Goal: Transaction & Acquisition: Purchase product/service

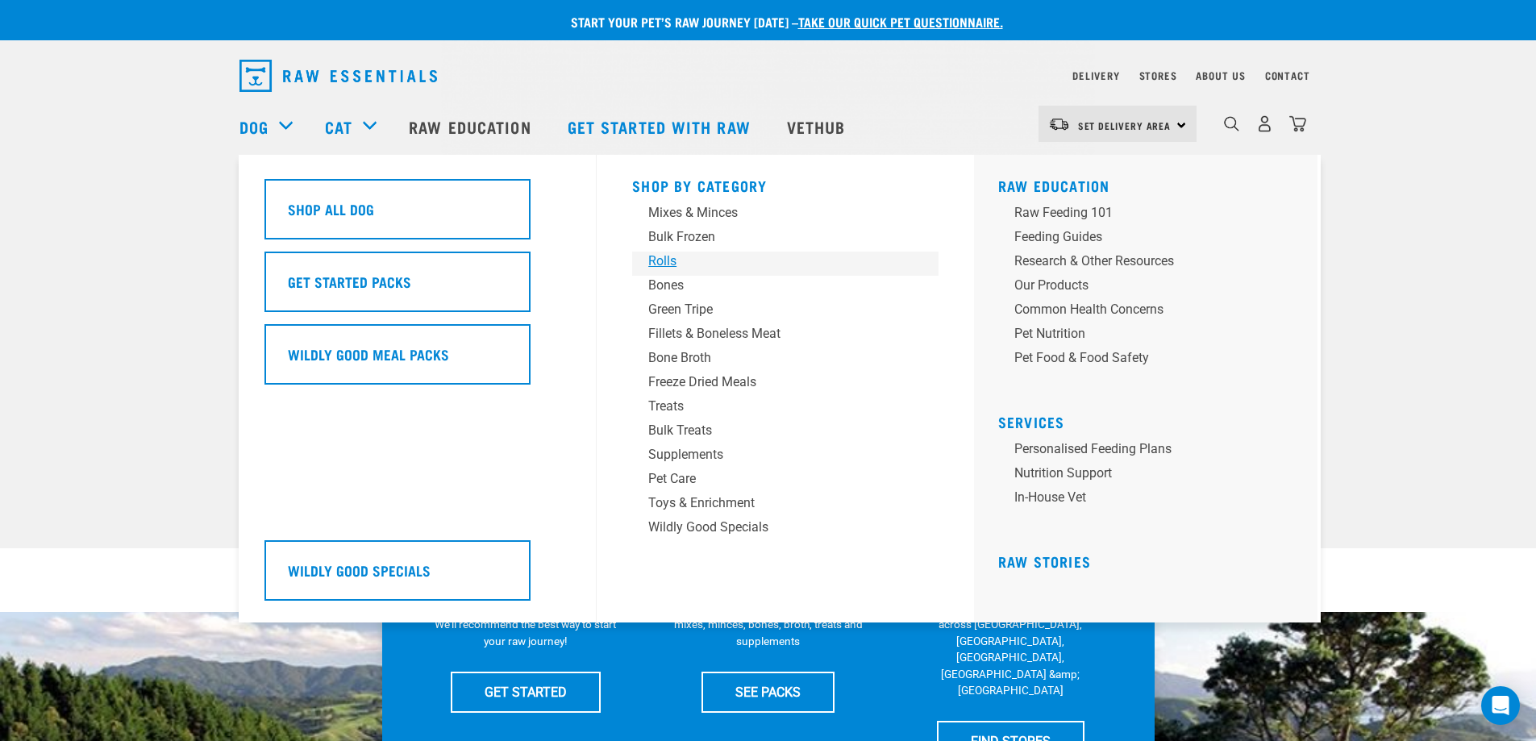
click at [669, 257] on div "Rolls" at bounding box center [774, 261] width 252 height 19
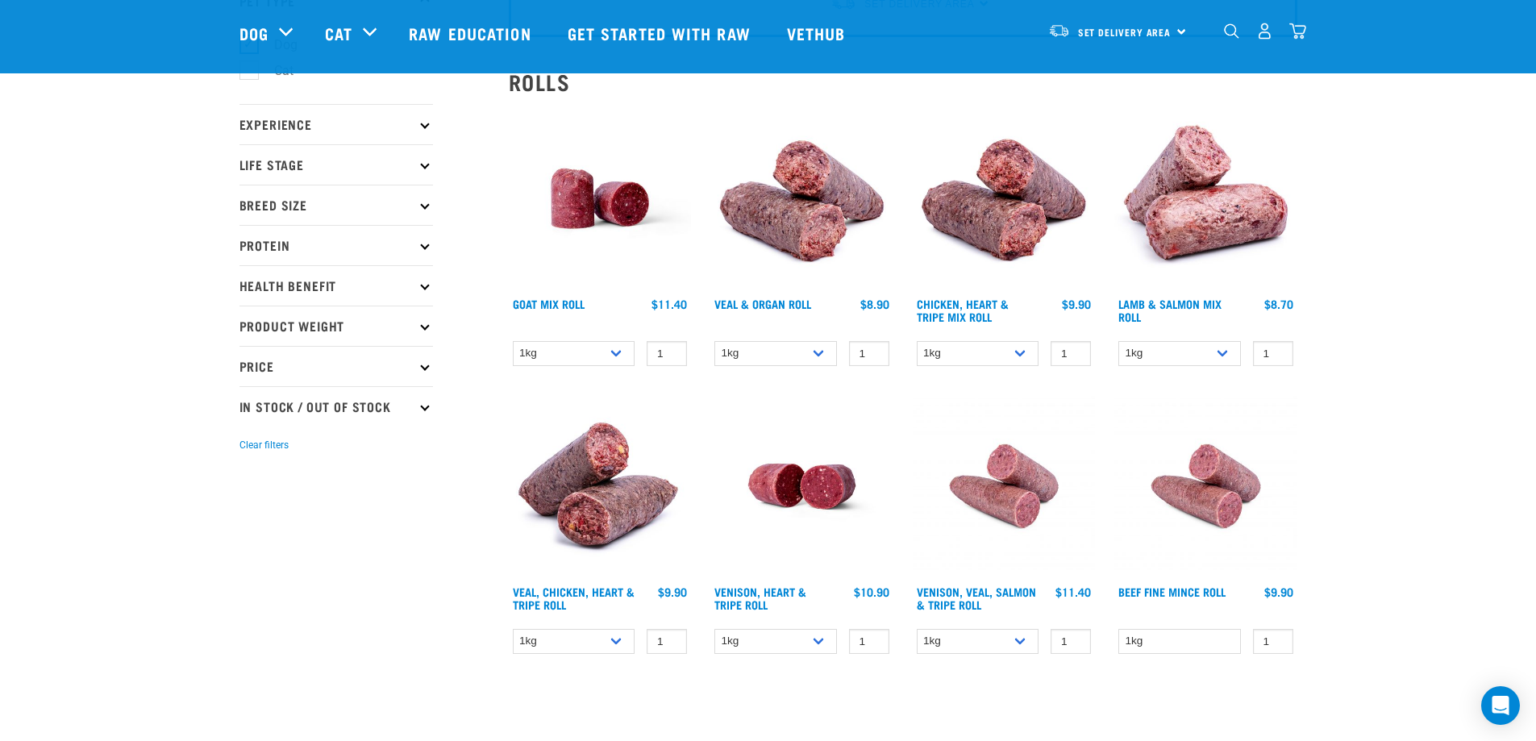
scroll to position [161, 0]
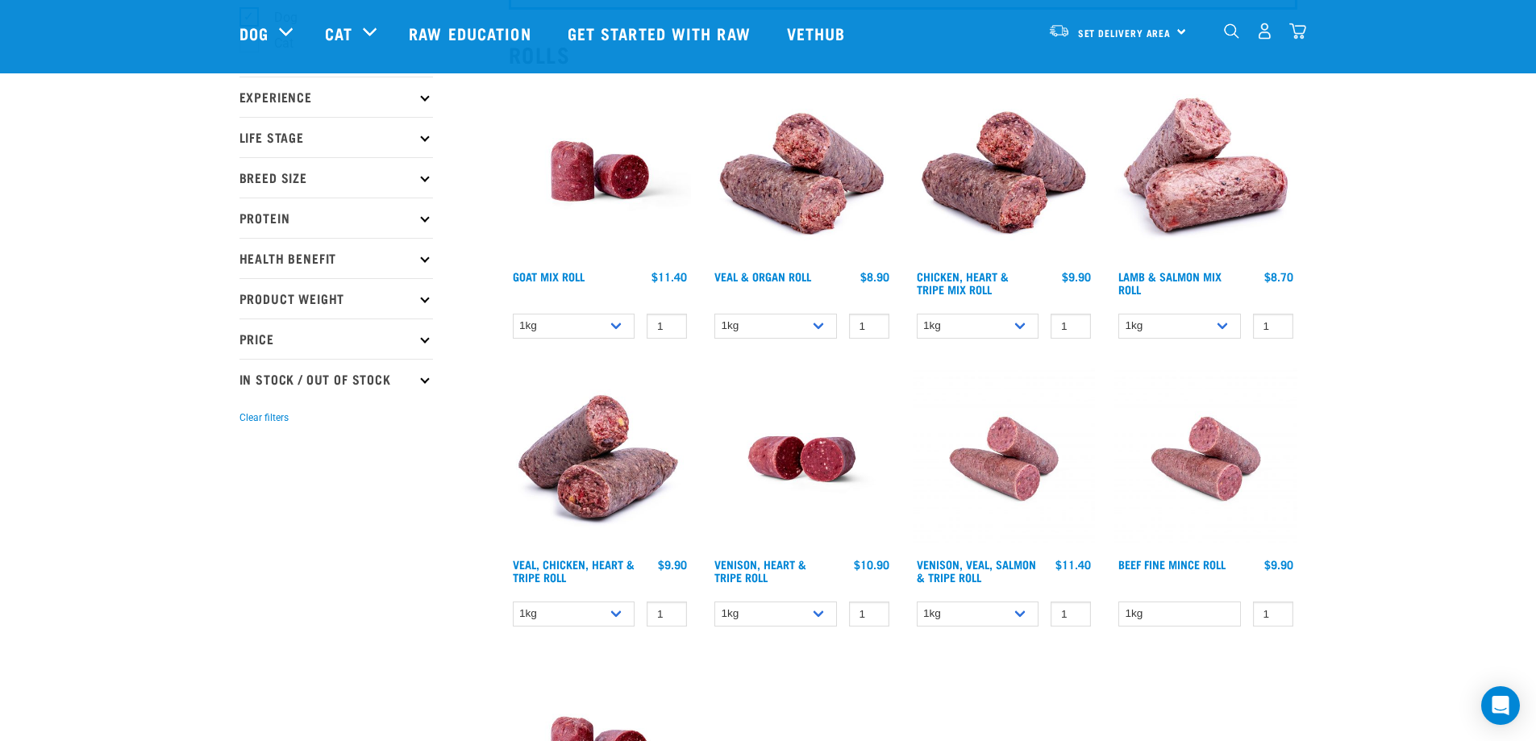
click at [998, 191] on img at bounding box center [1004, 171] width 183 height 183
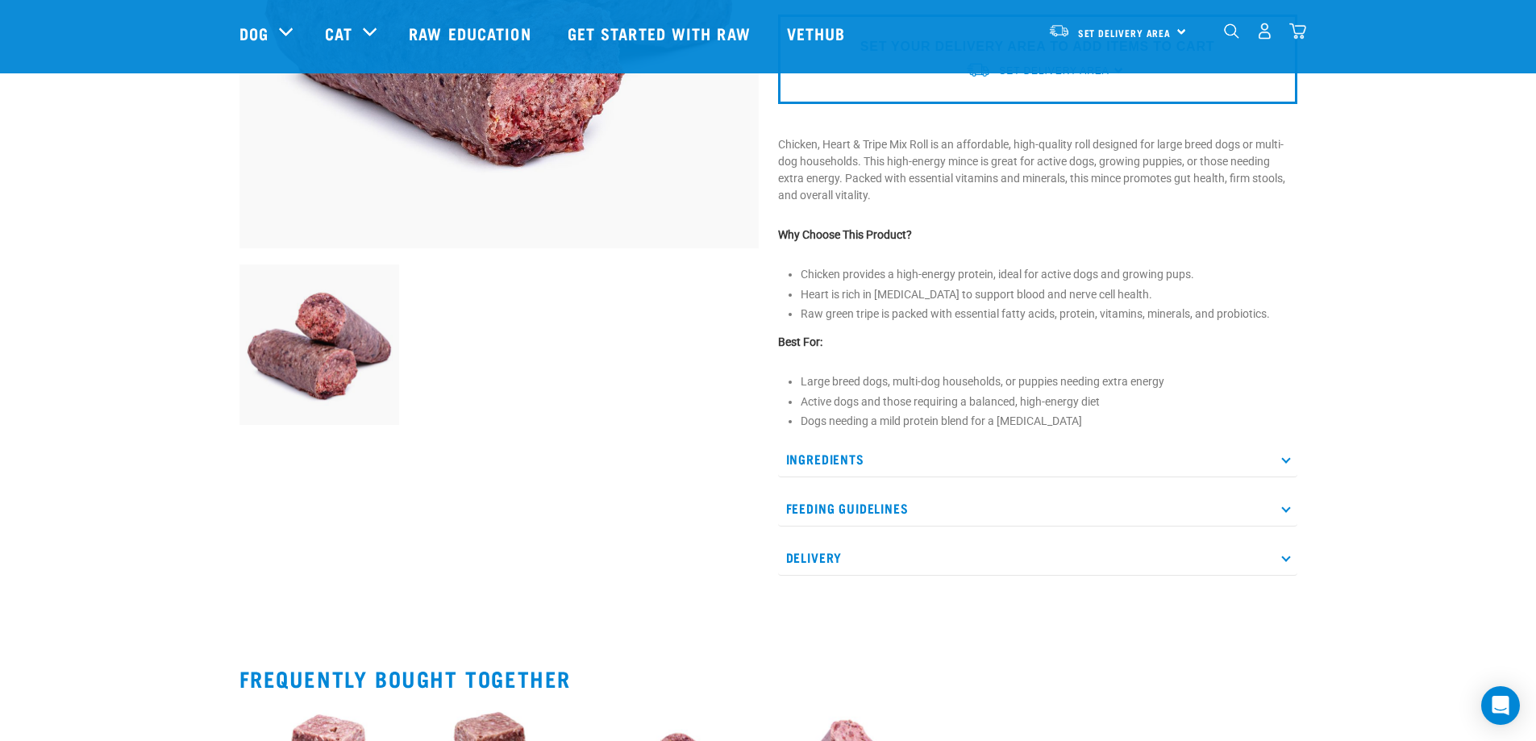
scroll to position [403, 0]
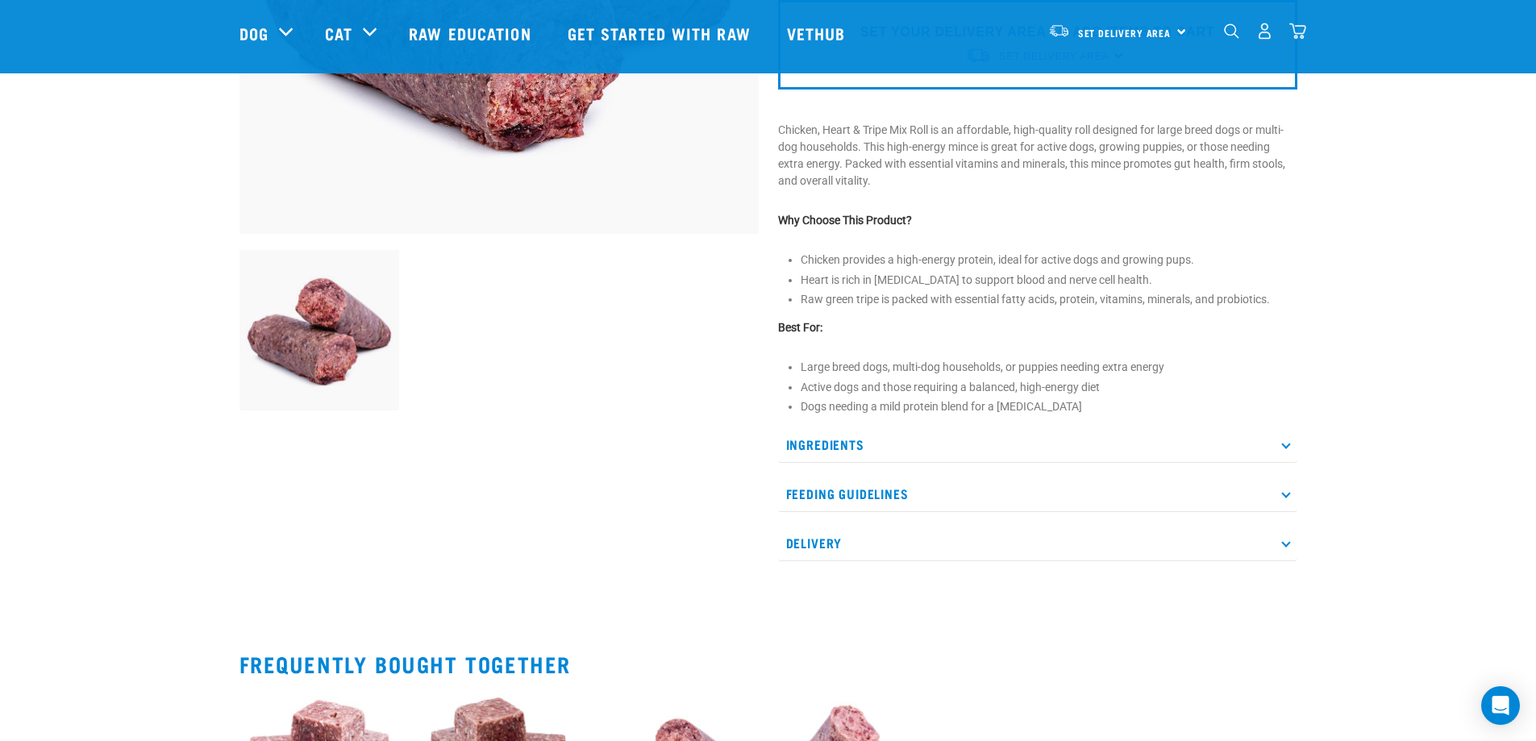
click at [1283, 494] on icon at bounding box center [1286, 494] width 9 height 9
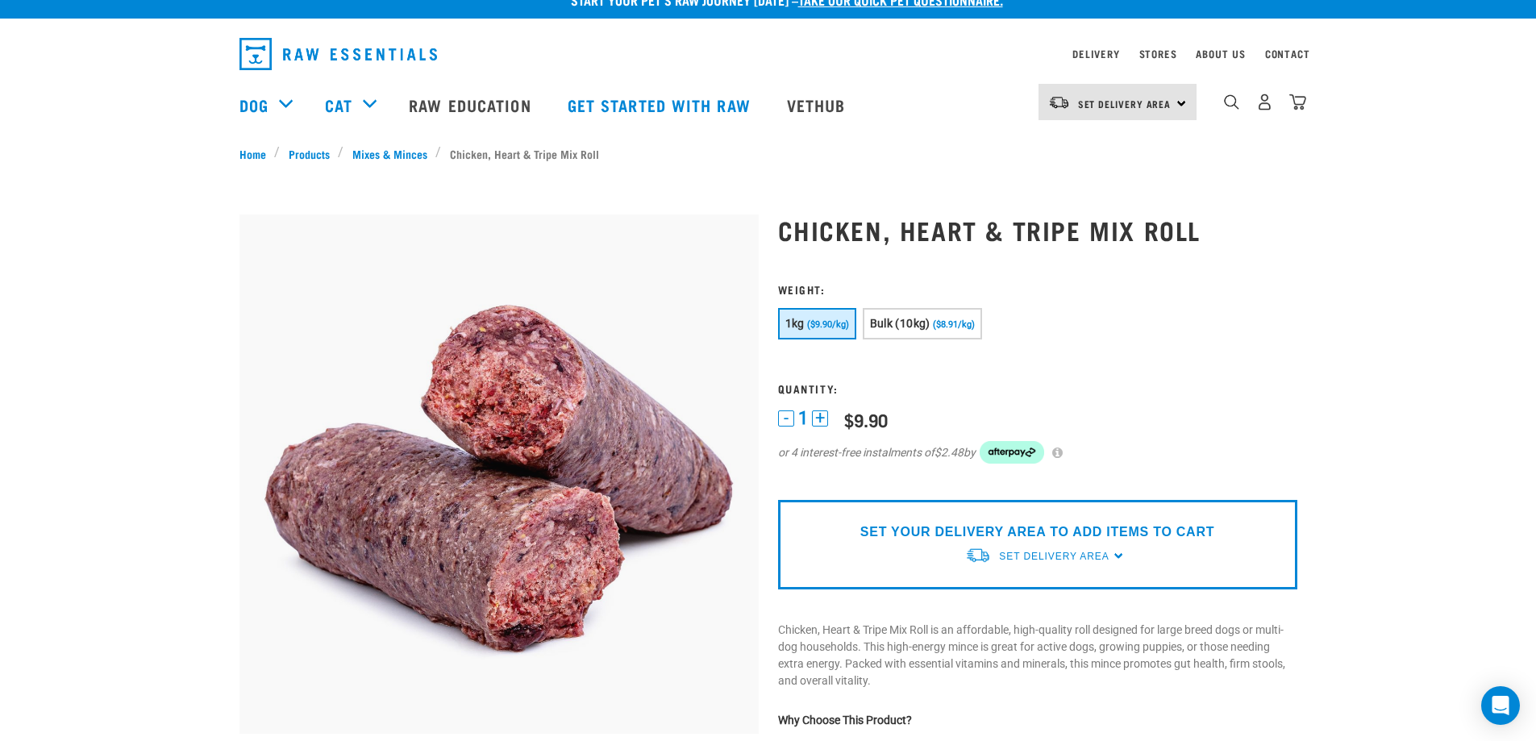
scroll to position [0, 0]
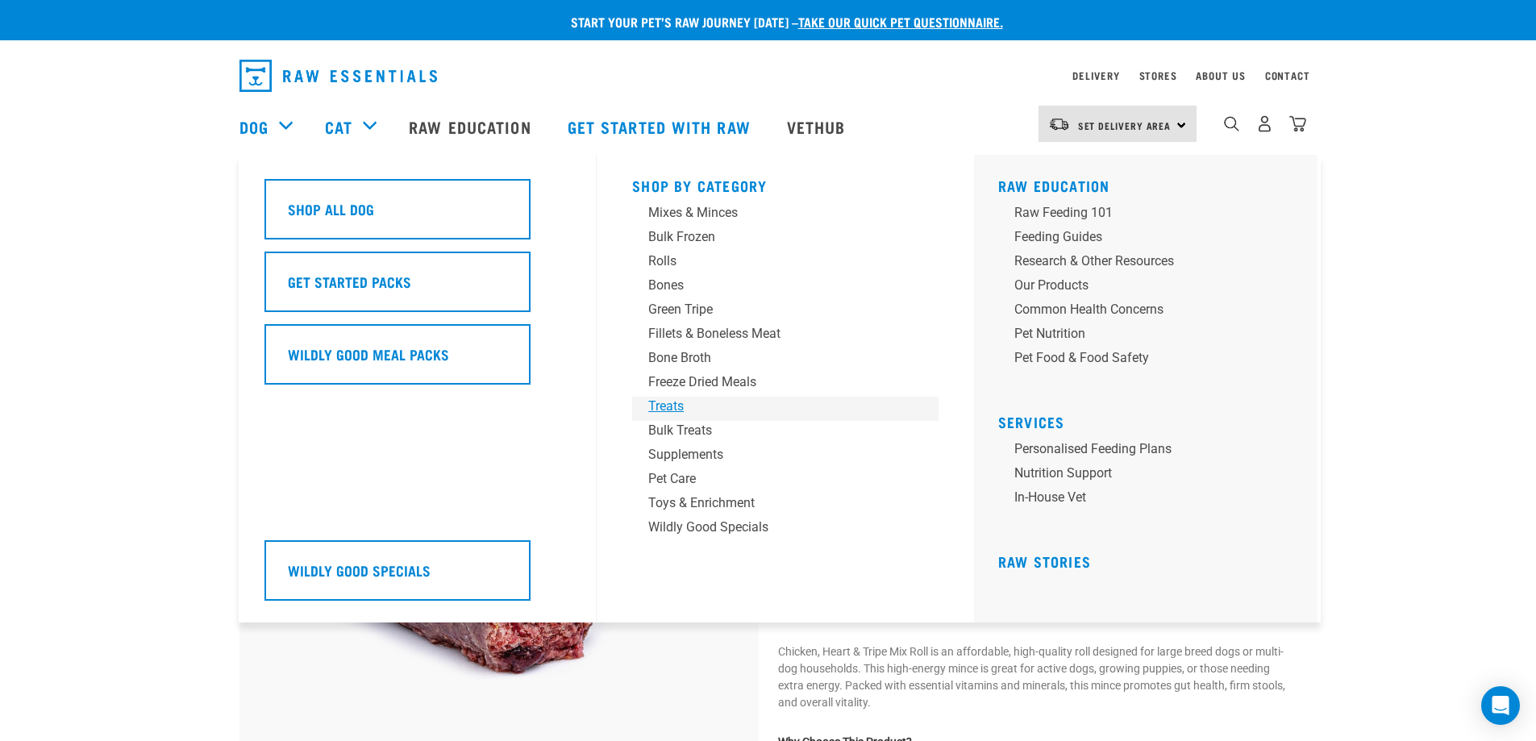
click at [686, 409] on div "Treats" at bounding box center [774, 406] width 252 height 19
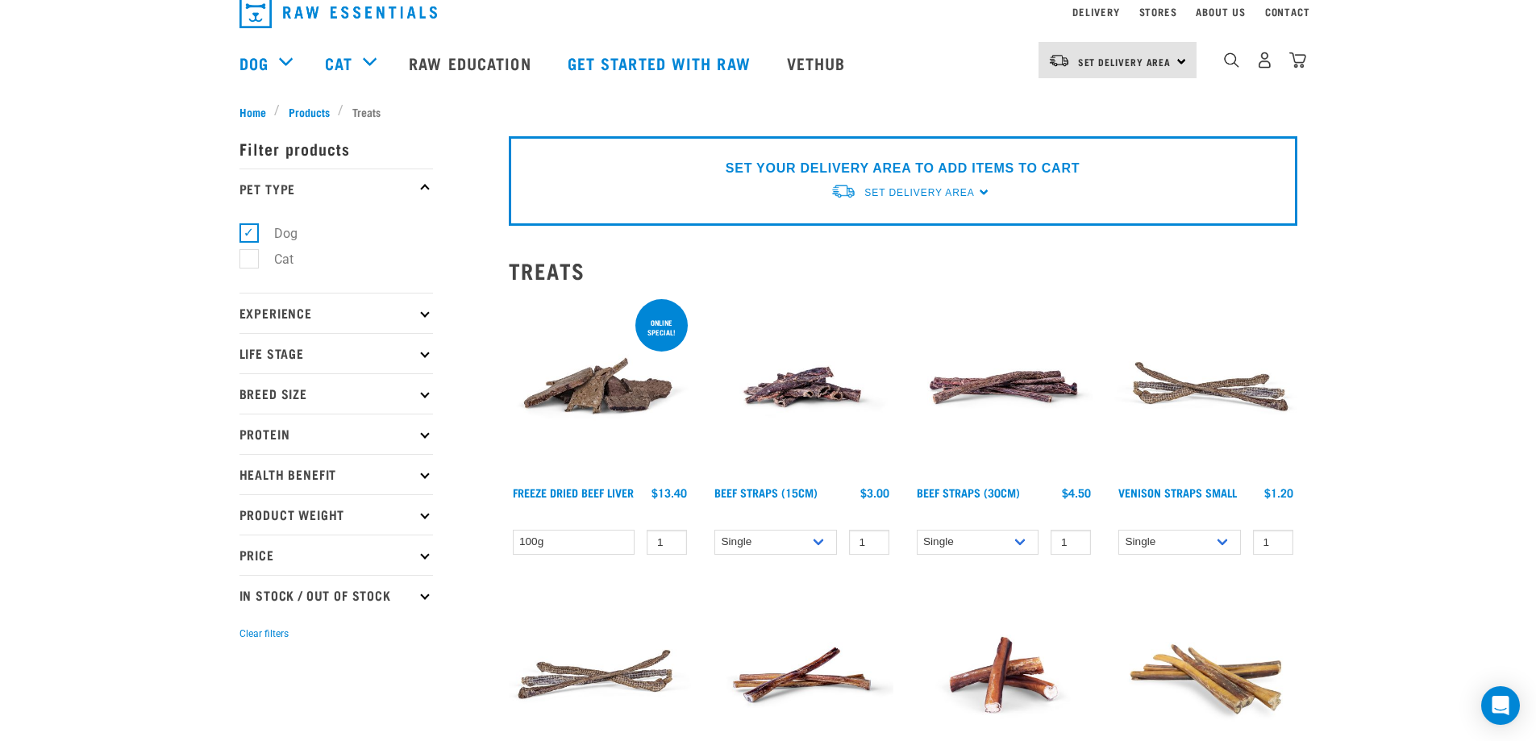
scroll to position [161, 0]
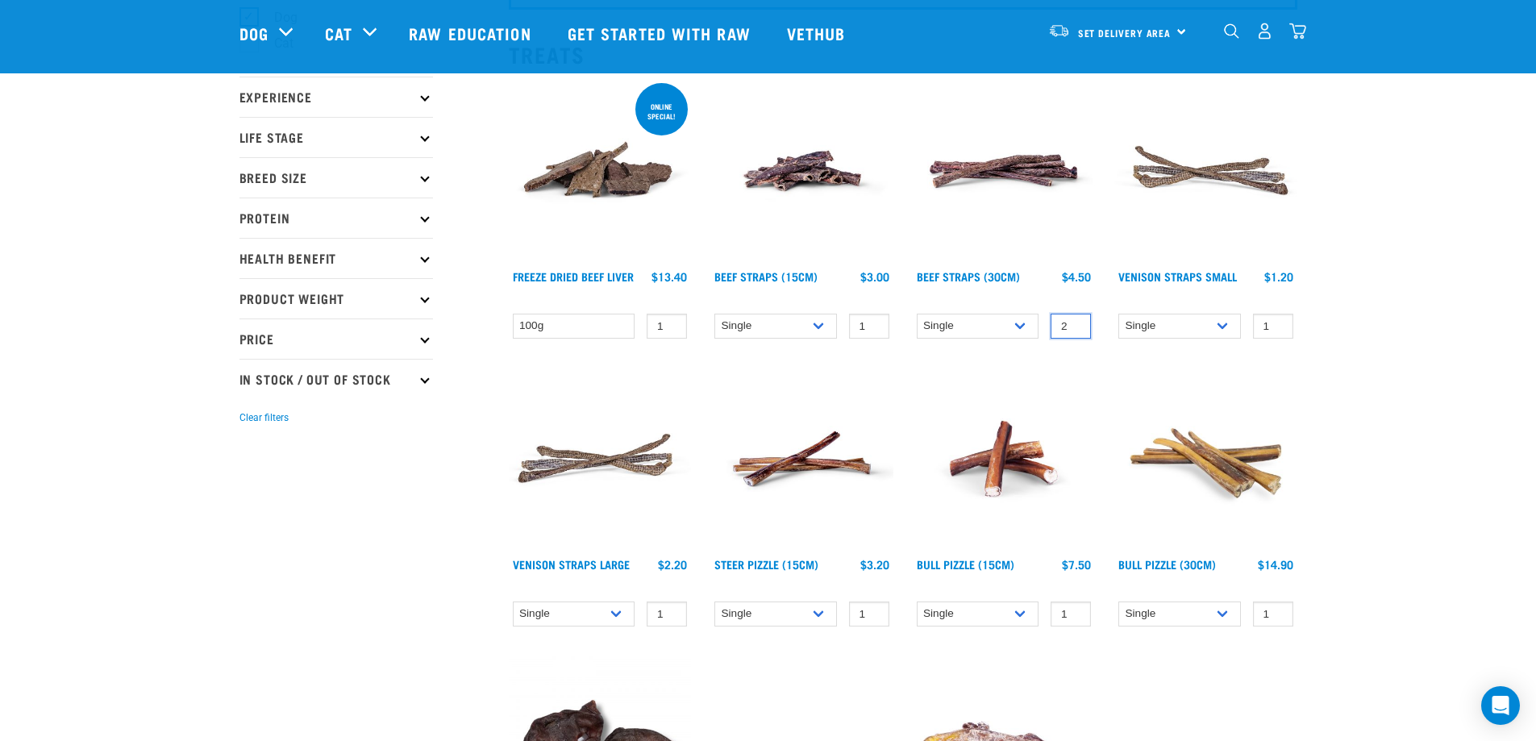
type input "2"
click at [1075, 324] on input "2" at bounding box center [1071, 326] width 40 height 25
click at [1002, 273] on link "Beef Straps (30cm)" at bounding box center [968, 276] width 103 height 6
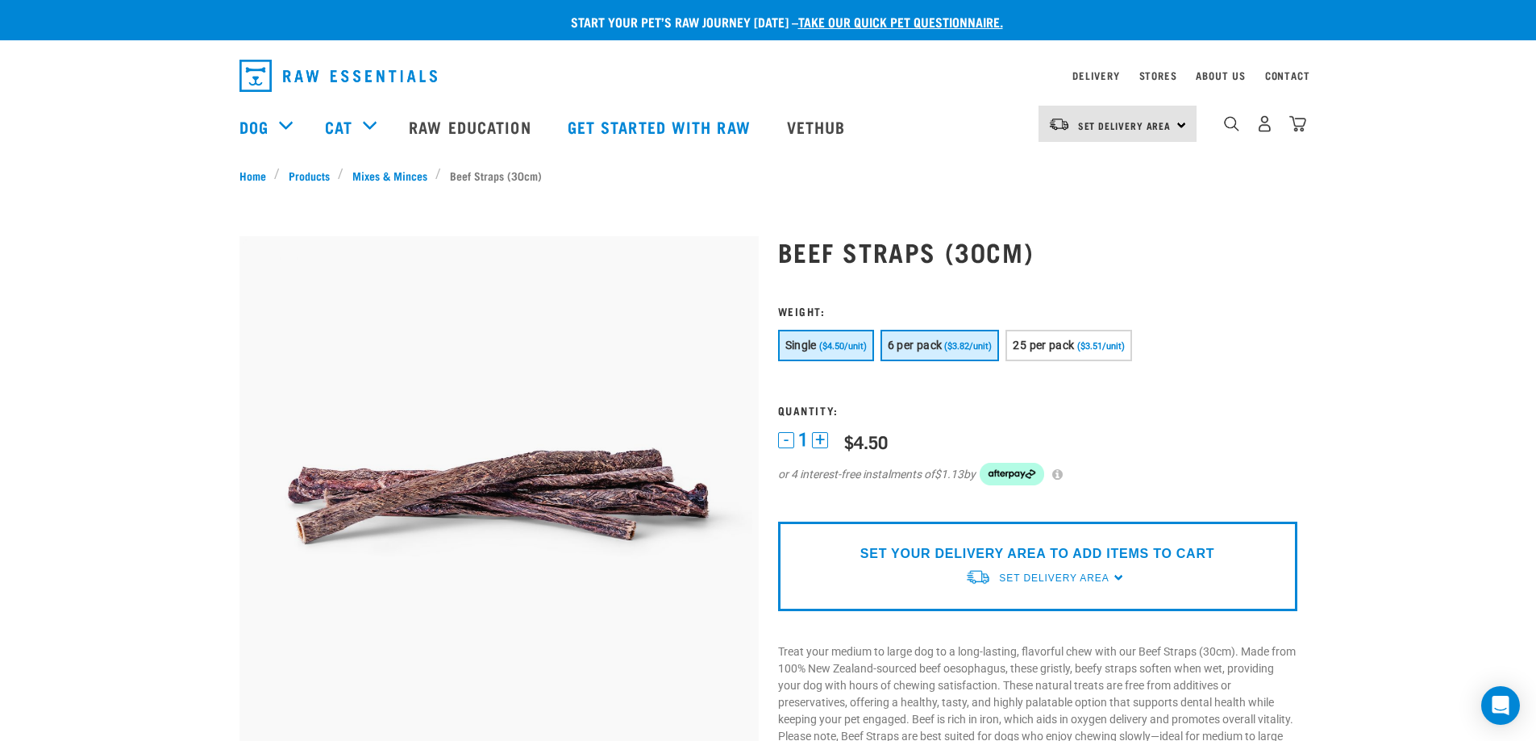
click at [939, 347] on span "6 per pack" at bounding box center [915, 345] width 55 height 13
click at [827, 352] on button "Single ($4.50/unit)" at bounding box center [826, 345] width 96 height 31
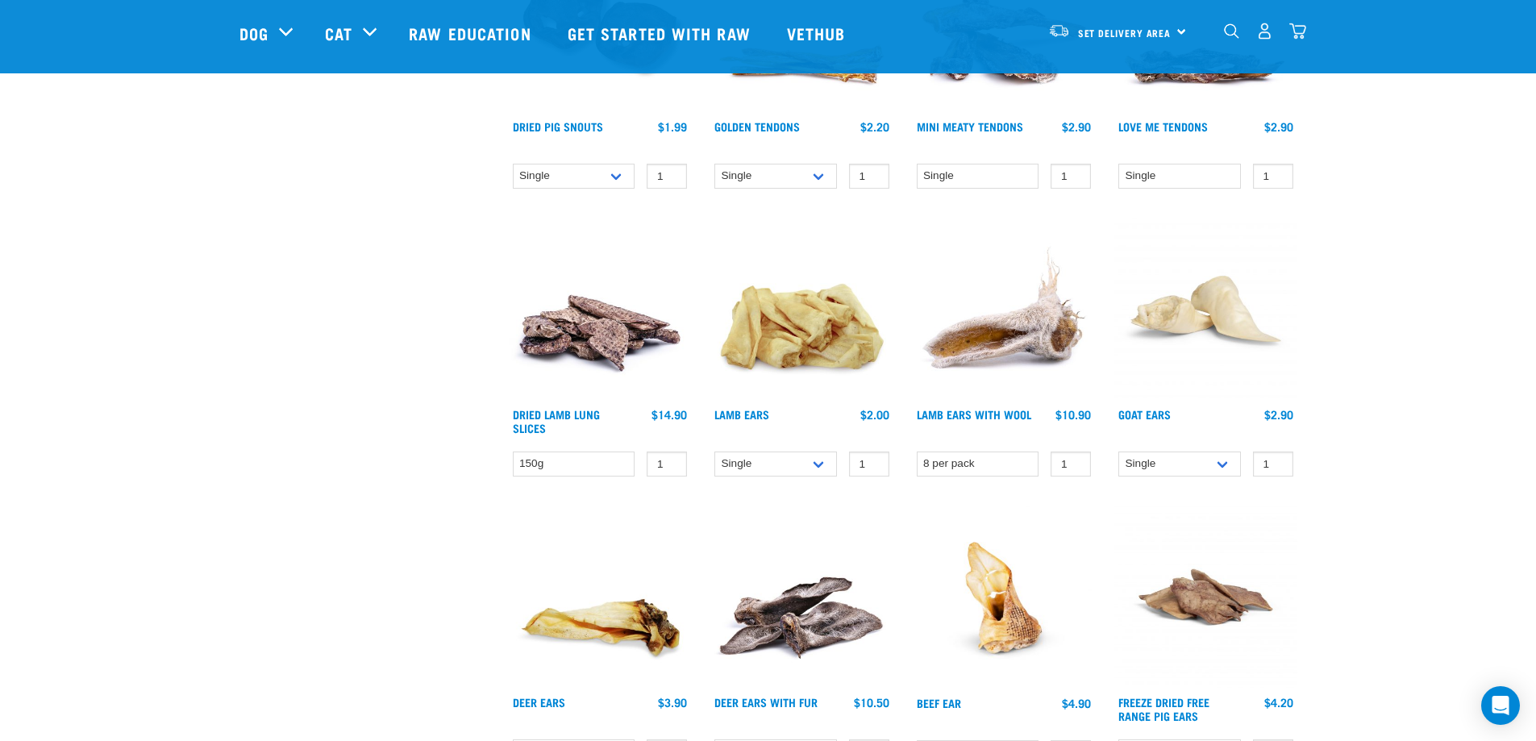
scroll to position [968, 0]
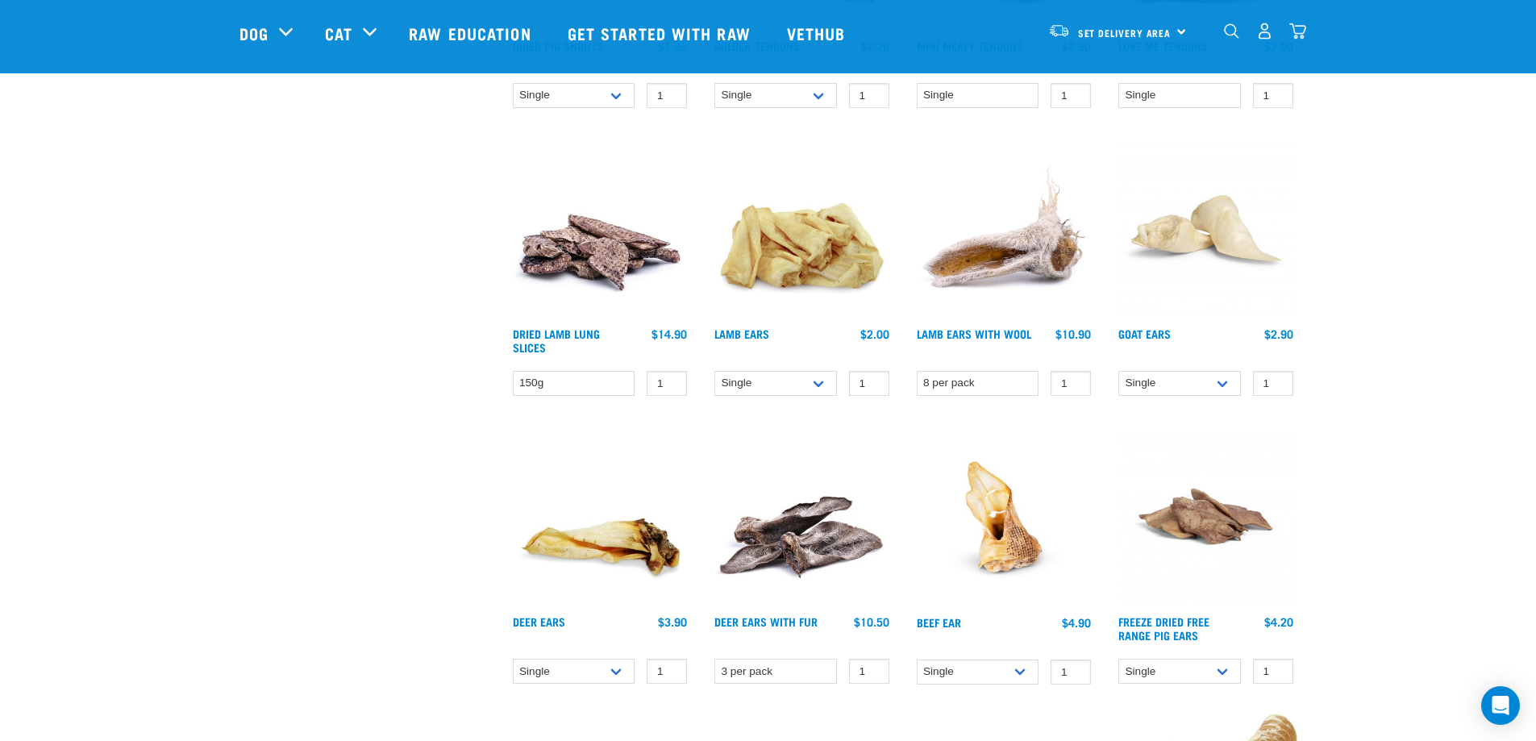
click at [1041, 260] on img at bounding box center [1004, 228] width 183 height 183
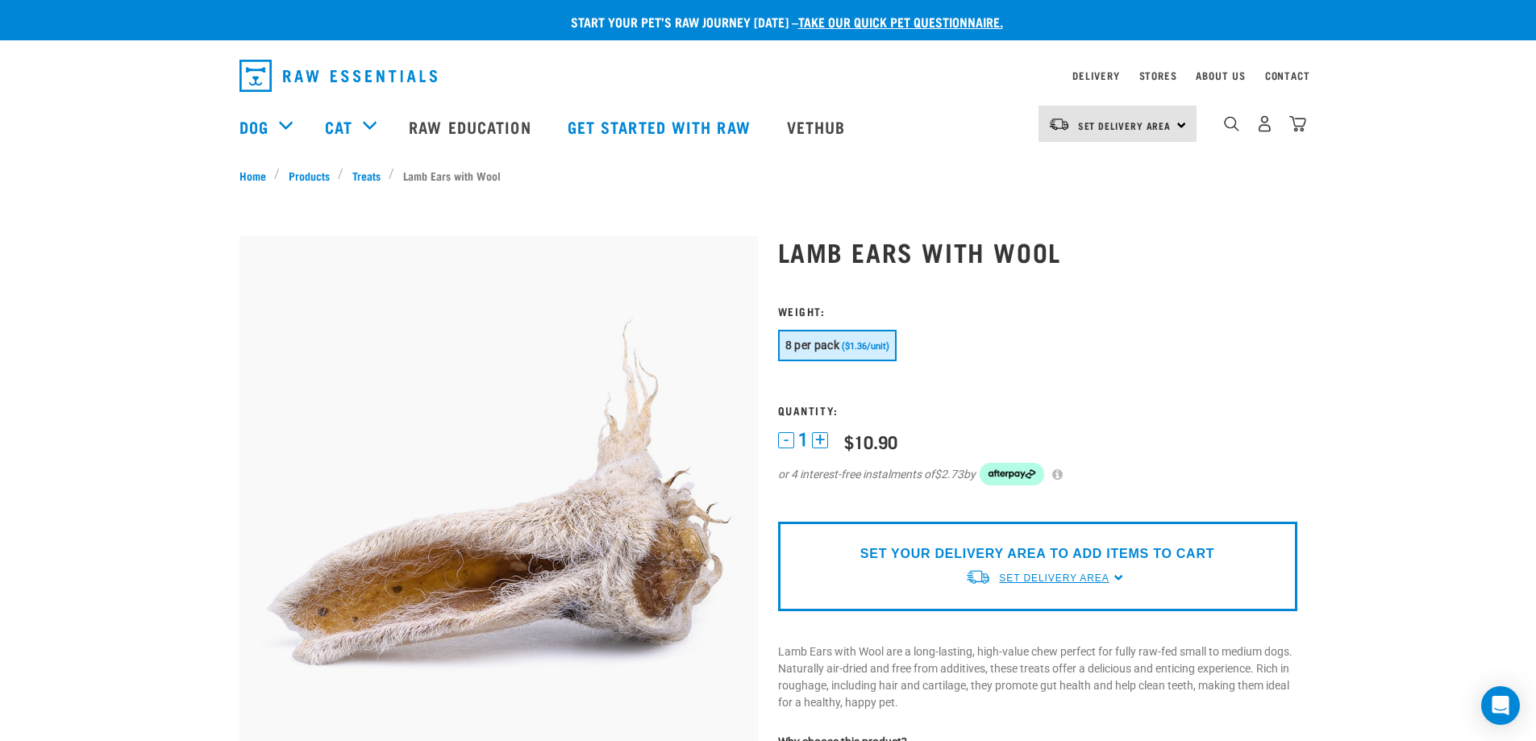
click at [1108, 577] on span "Set Delivery Area" at bounding box center [1054, 578] width 110 height 11
click at [1007, 621] on link "[GEOGRAPHIC_DATA]" at bounding box center [1045, 615] width 160 height 27
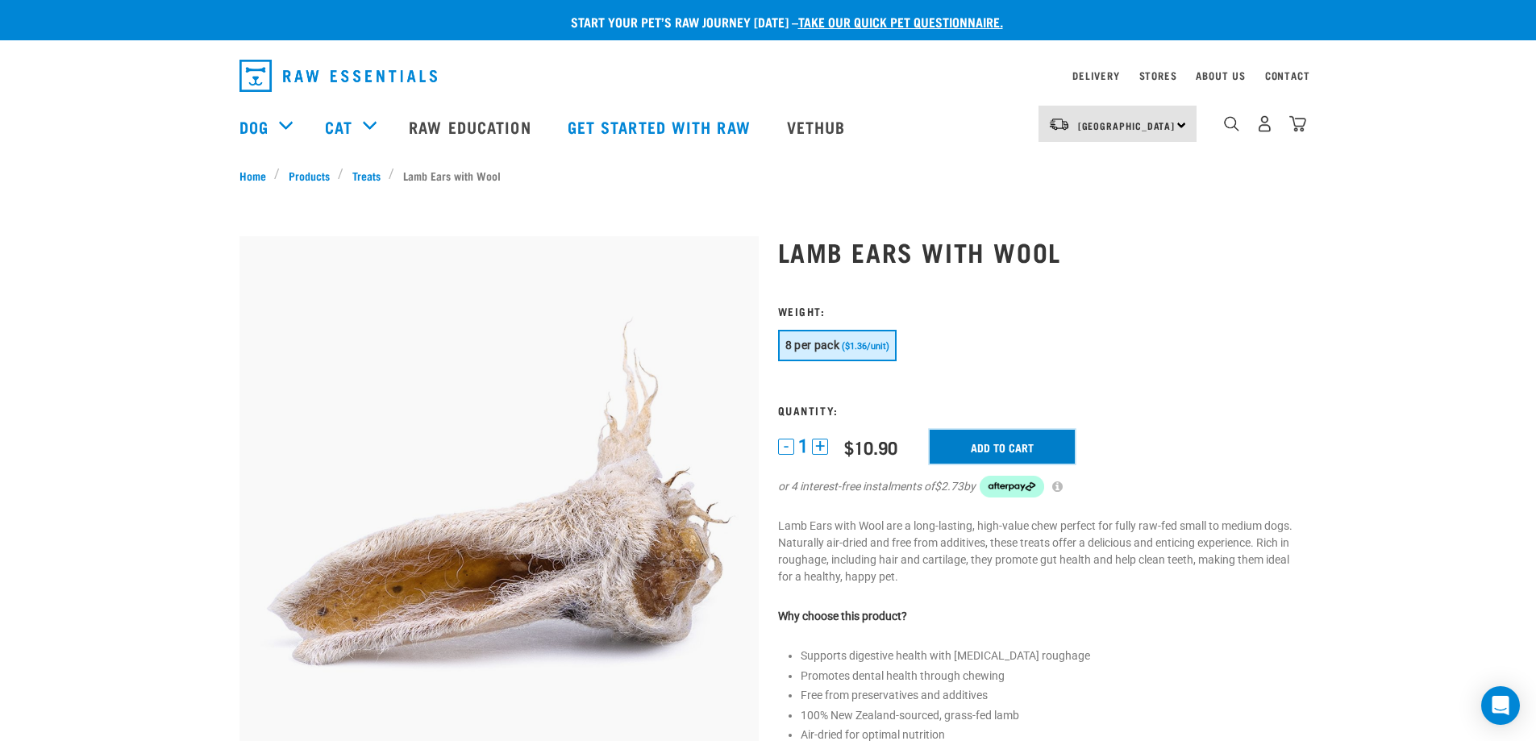
click at [1000, 451] on input "Add to cart" at bounding box center [1002, 447] width 145 height 34
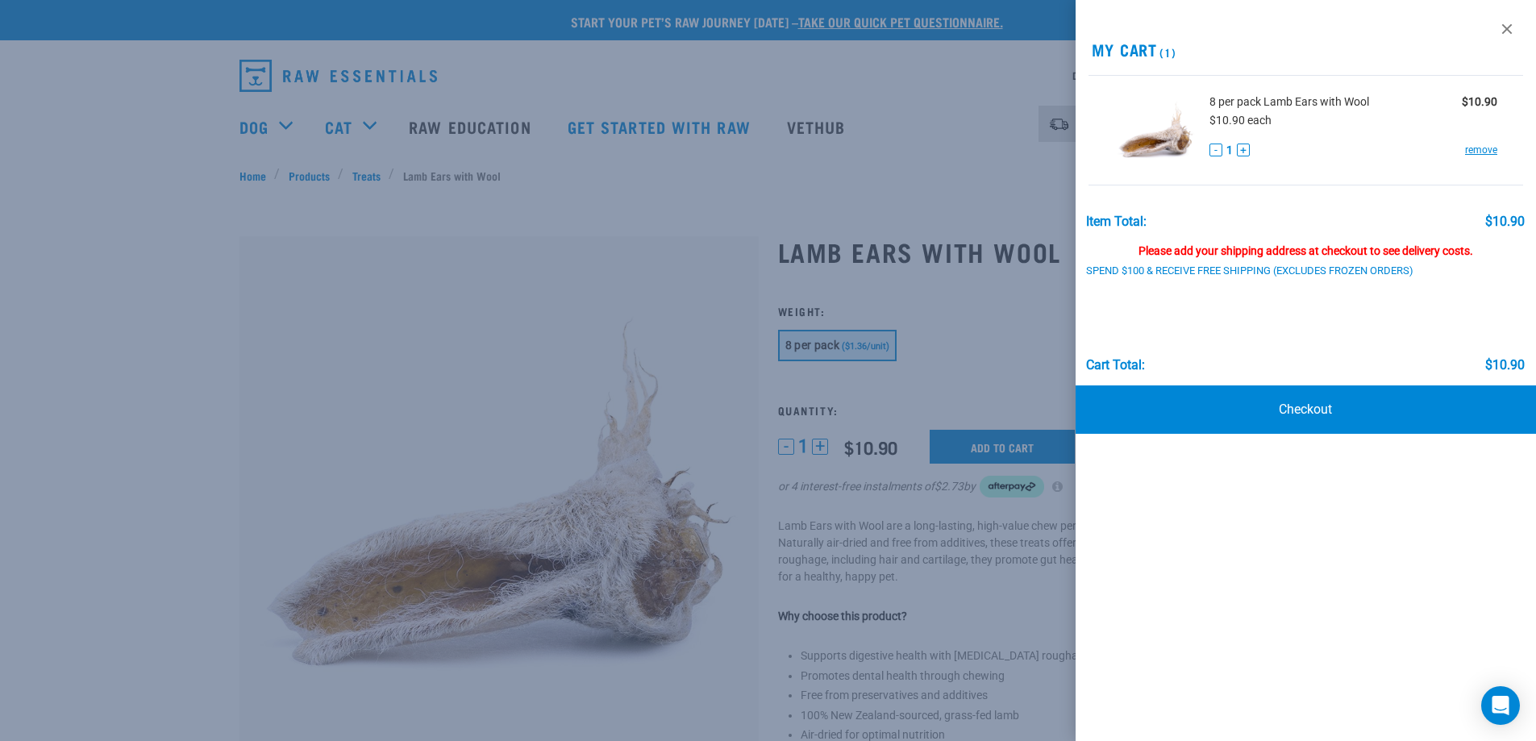
click at [498, 388] on div at bounding box center [768, 370] width 1536 height 741
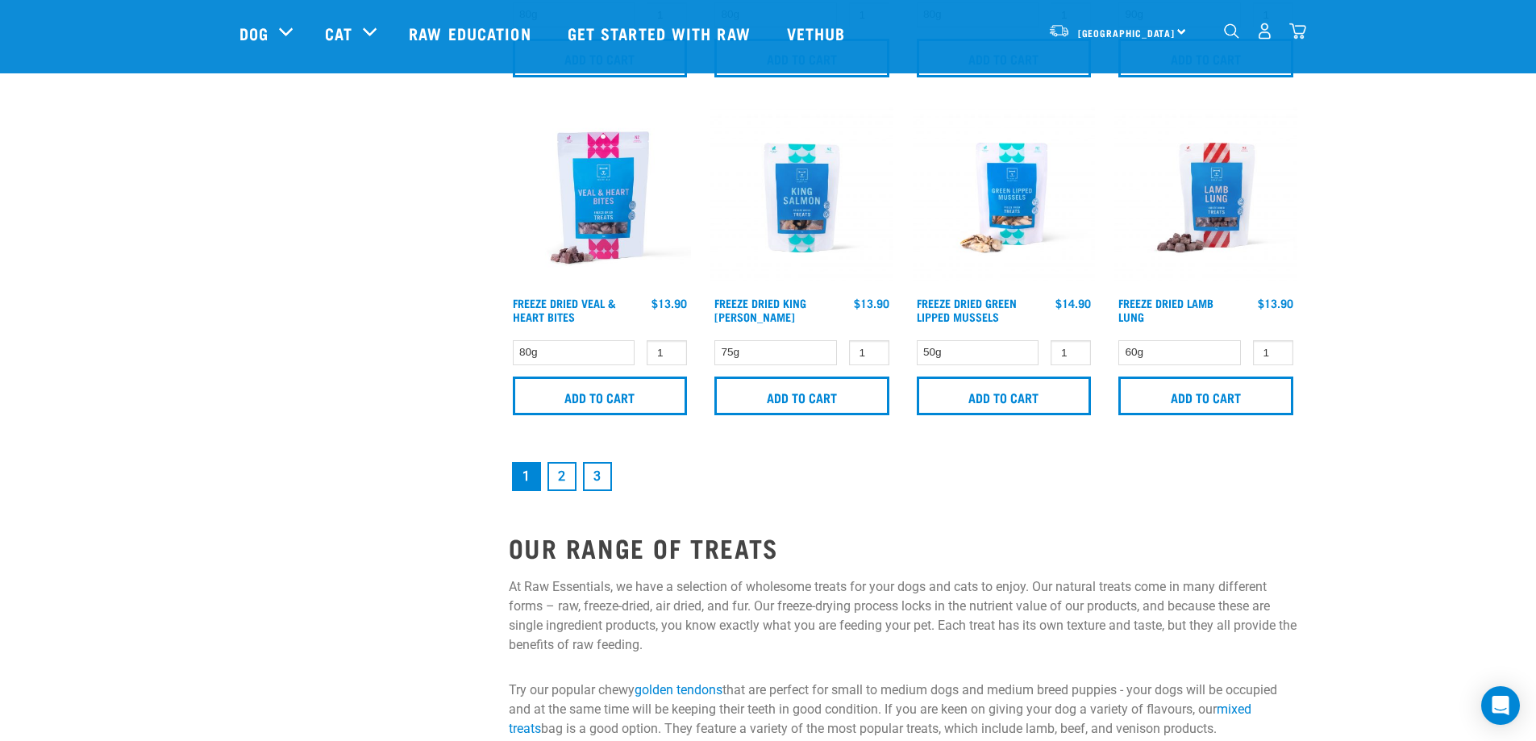
scroll to position [2377, 0]
click at [556, 473] on link "2" at bounding box center [562, 475] width 29 height 29
click at [559, 477] on link "2" at bounding box center [562, 475] width 29 height 29
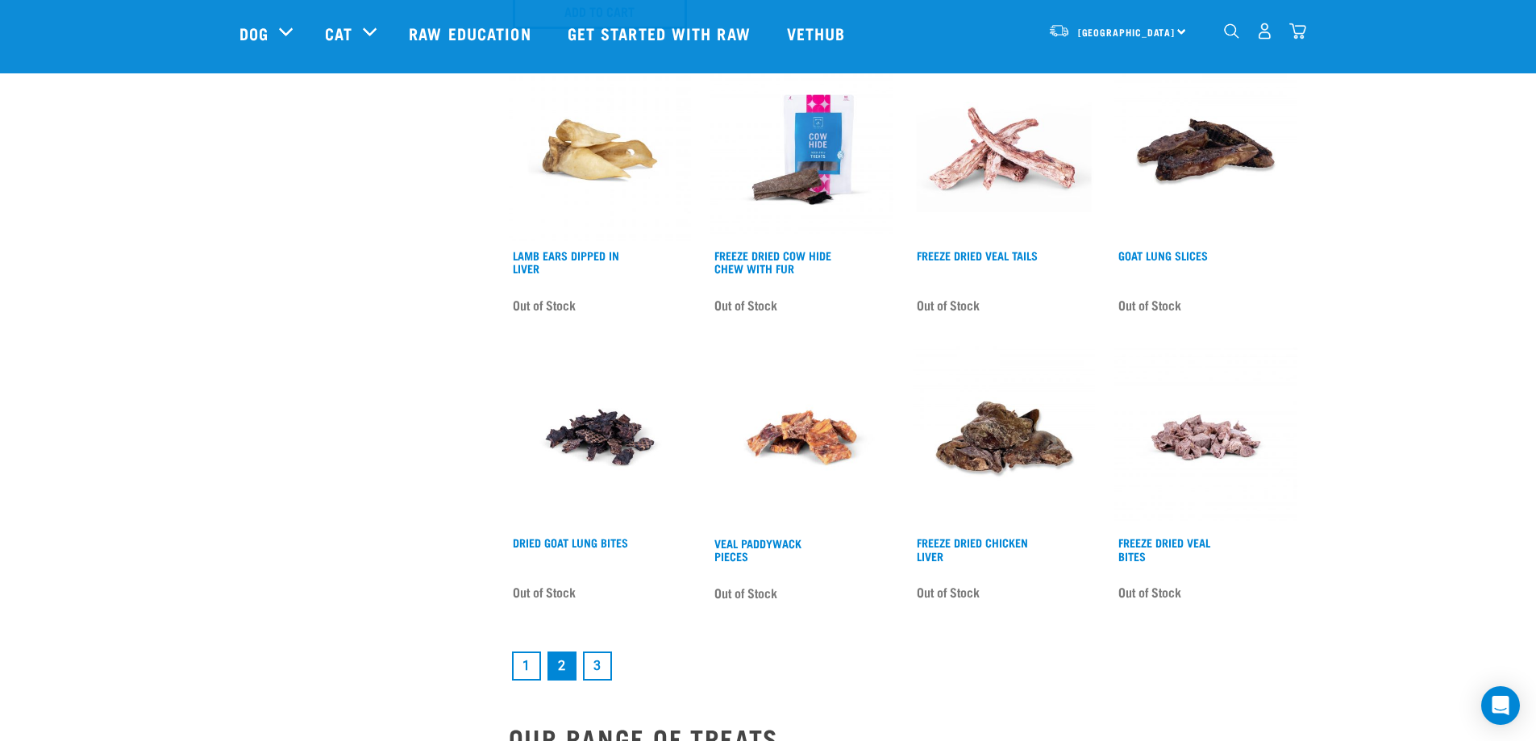
scroll to position [2097, 0]
click at [598, 665] on link "3" at bounding box center [597, 665] width 29 height 29
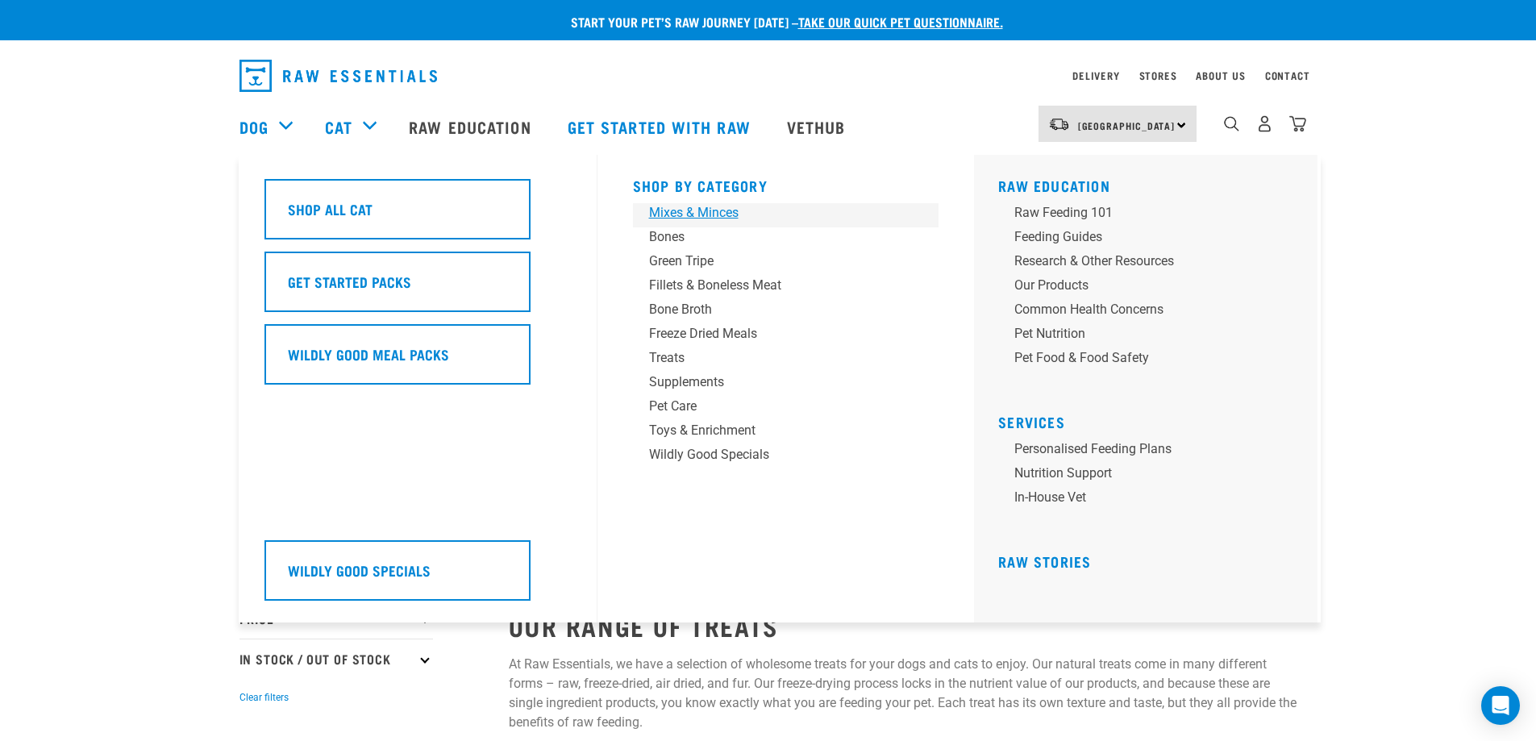
click at [686, 210] on div "Mixes & Minces" at bounding box center [775, 212] width 252 height 19
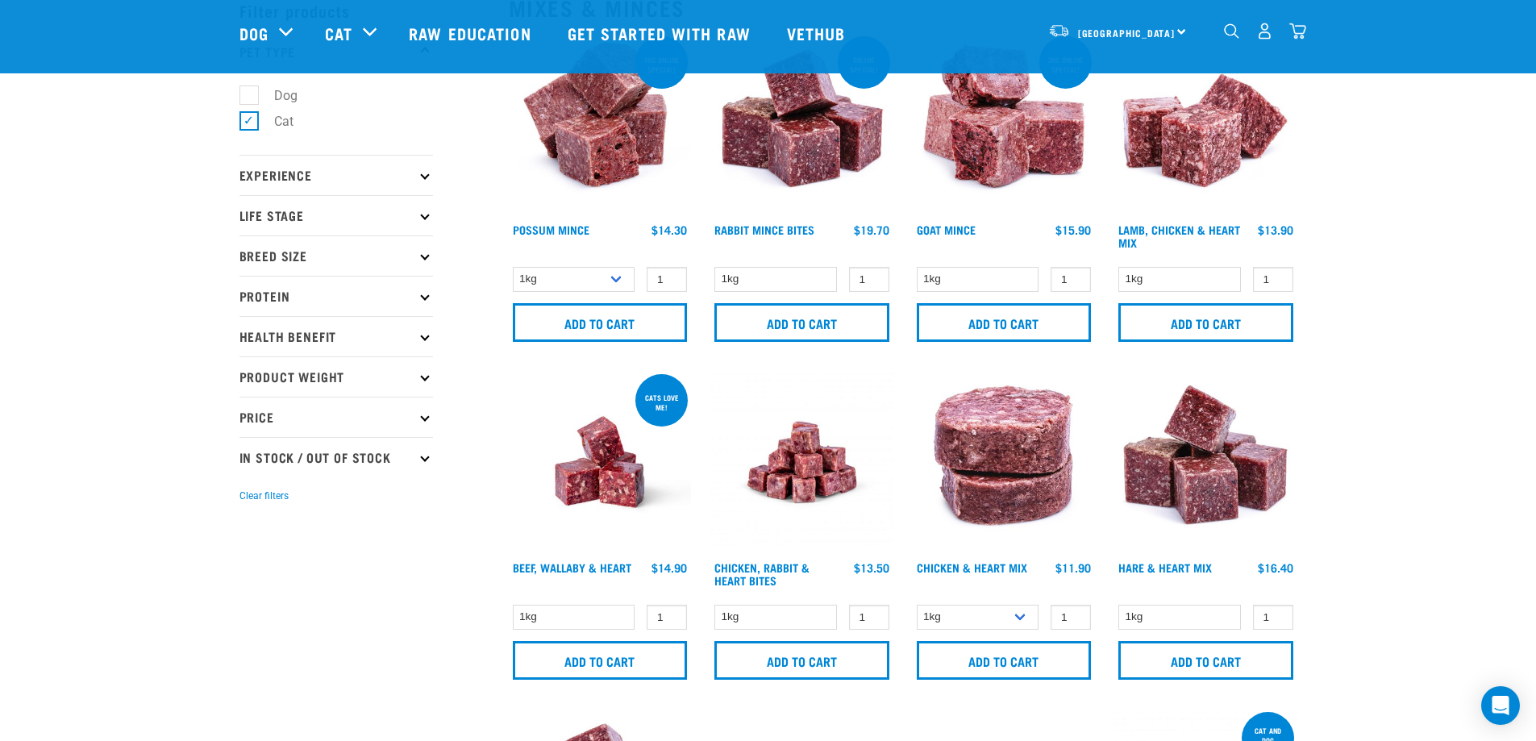
scroll to position [81, 0]
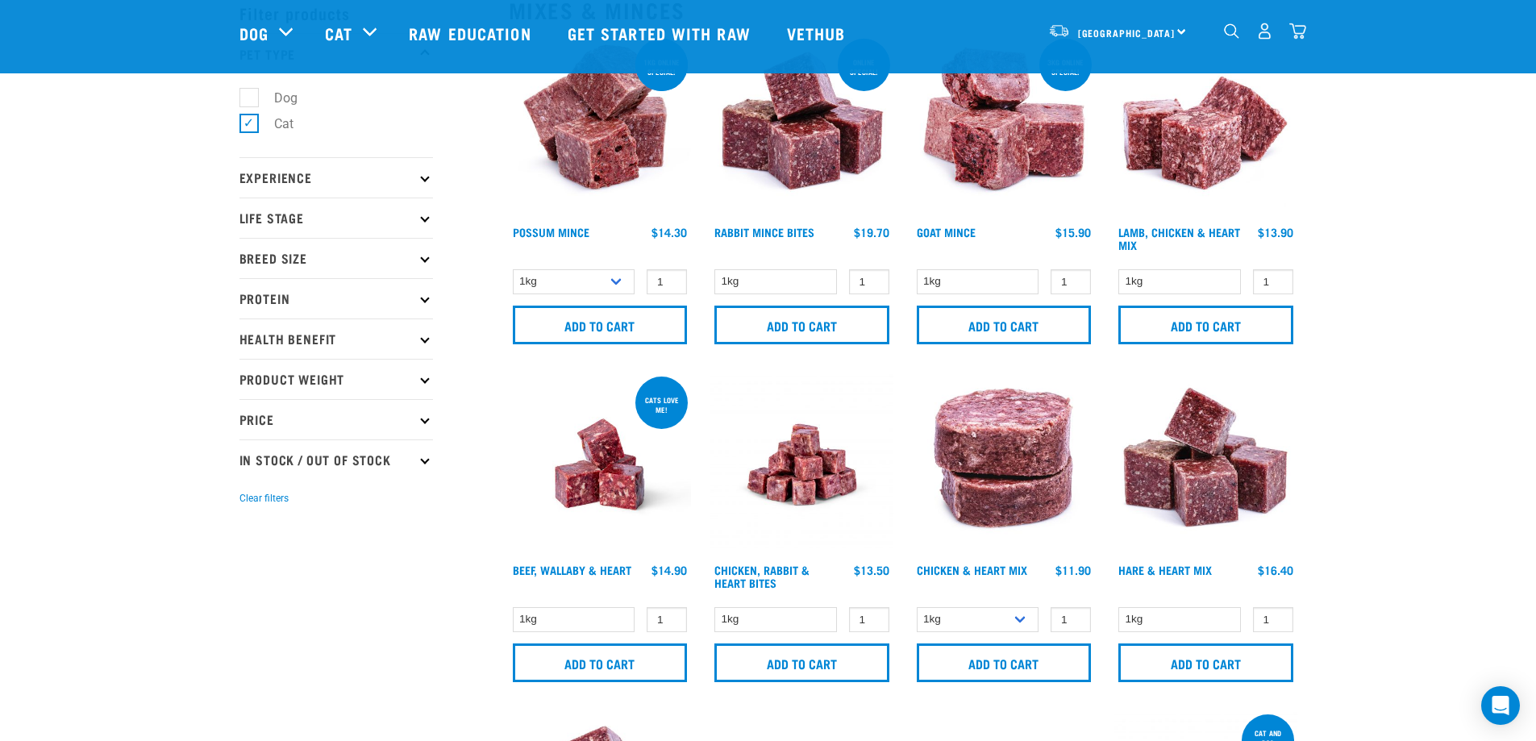
click at [1174, 144] on img at bounding box center [1206, 126] width 183 height 183
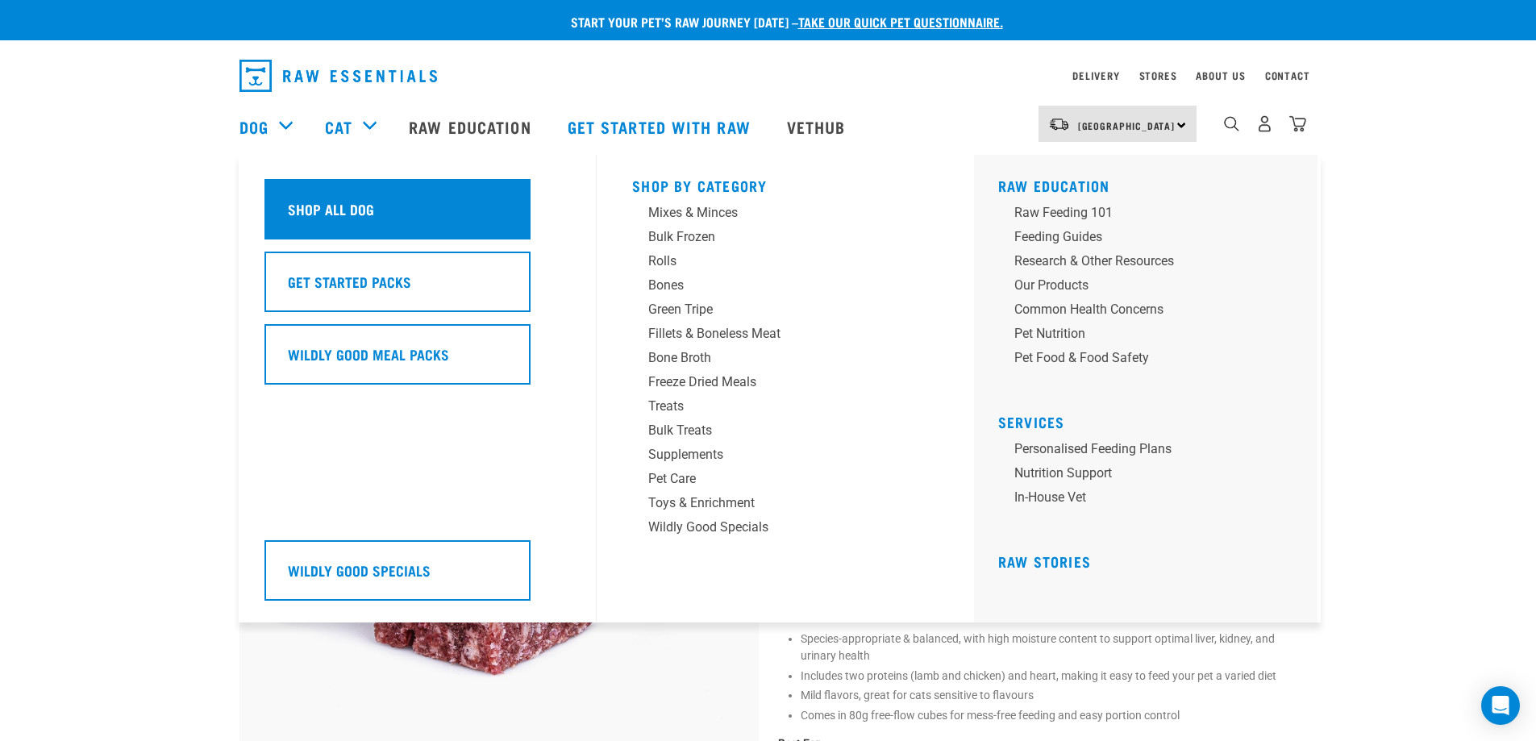
click at [319, 208] on h5 "Shop All Dog" at bounding box center [331, 208] width 86 height 21
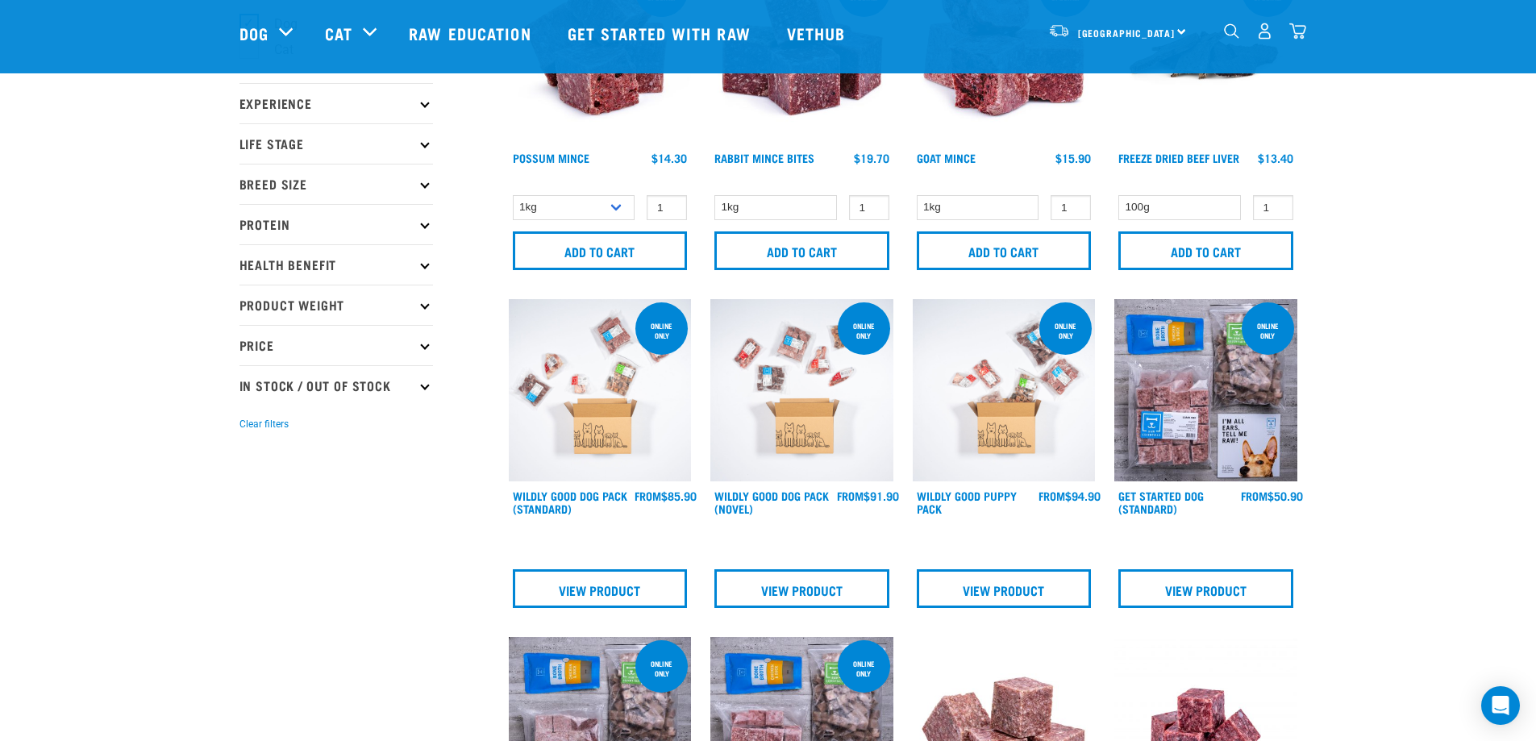
scroll to position [161, 0]
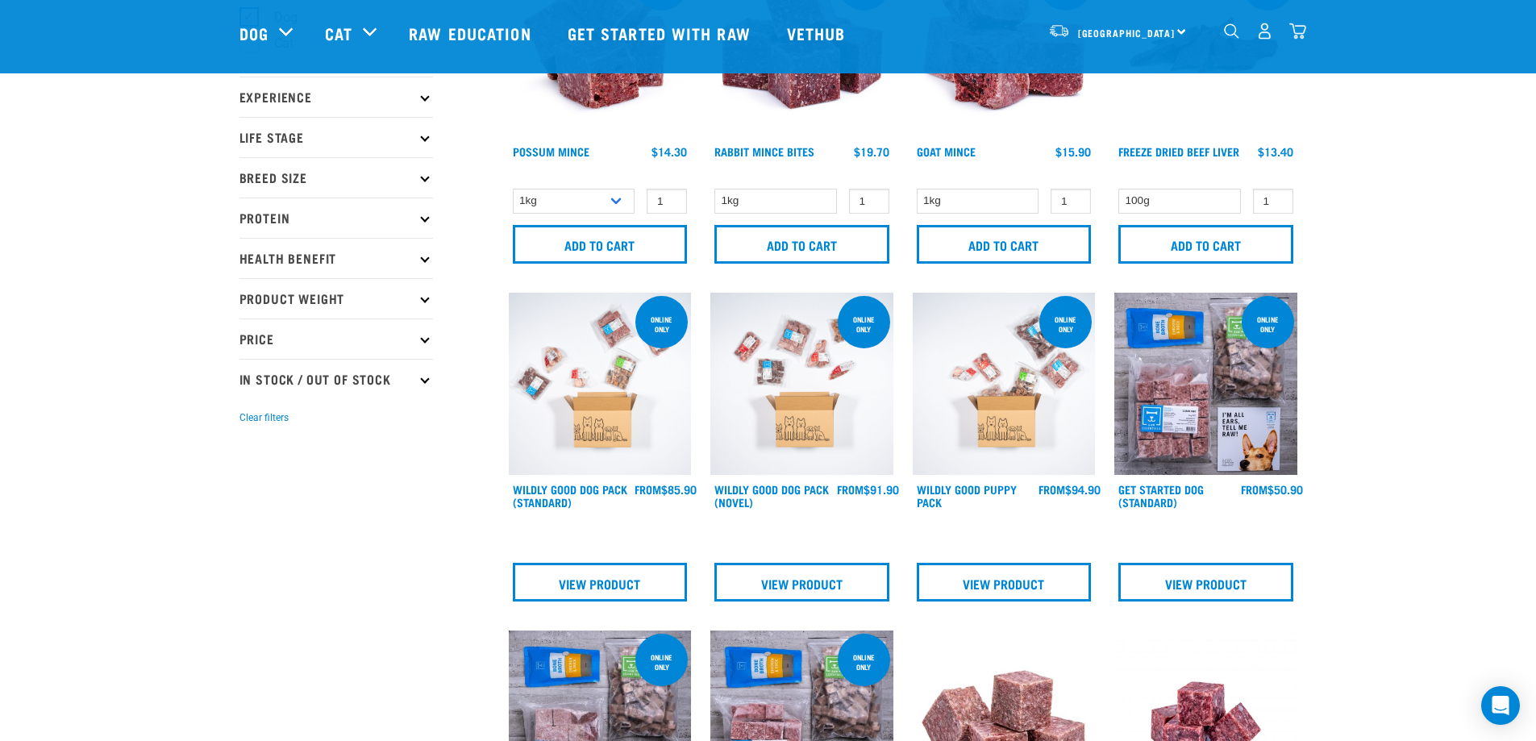
click at [1206, 385] on img at bounding box center [1206, 384] width 183 height 183
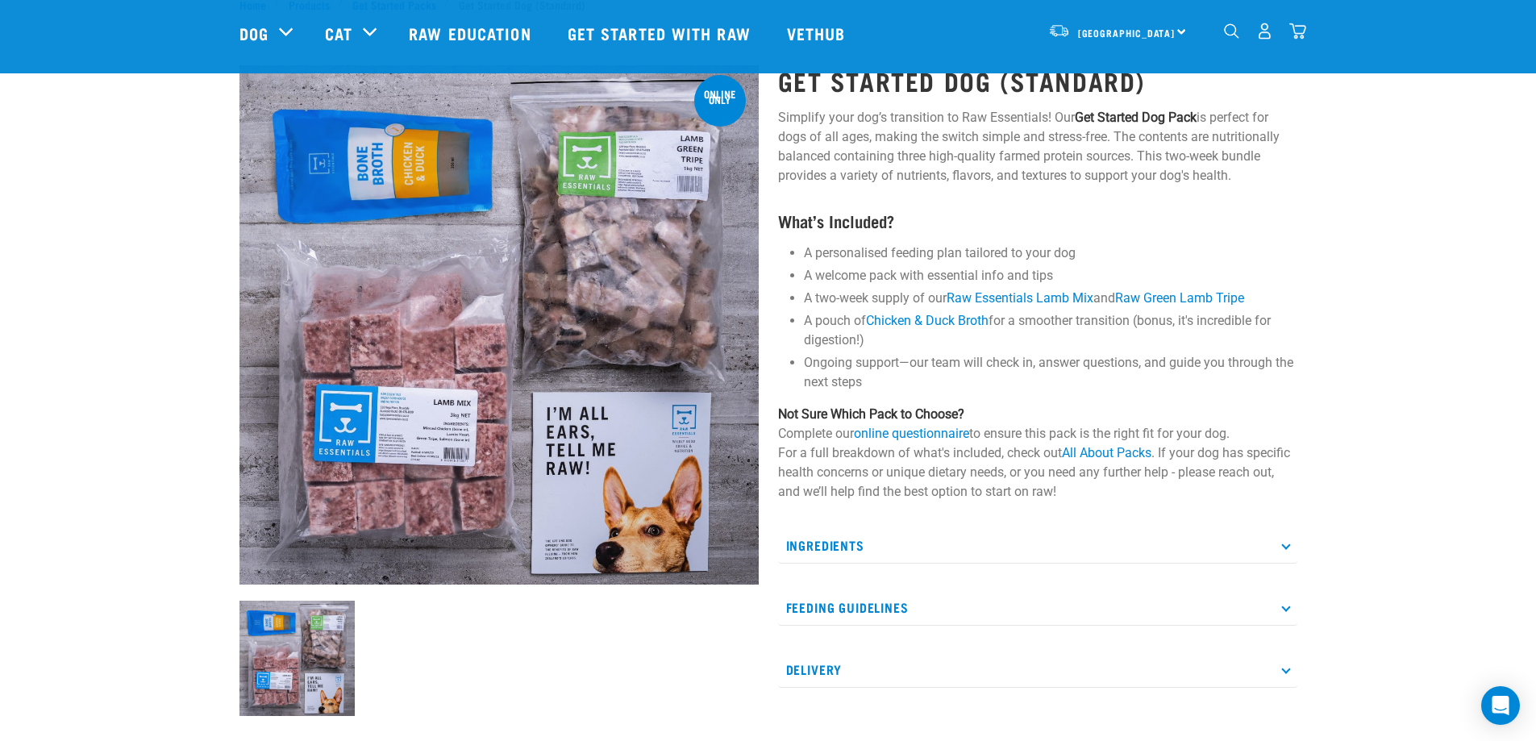
scroll to position [81, 0]
